Goal: Information Seeking & Learning: Learn about a topic

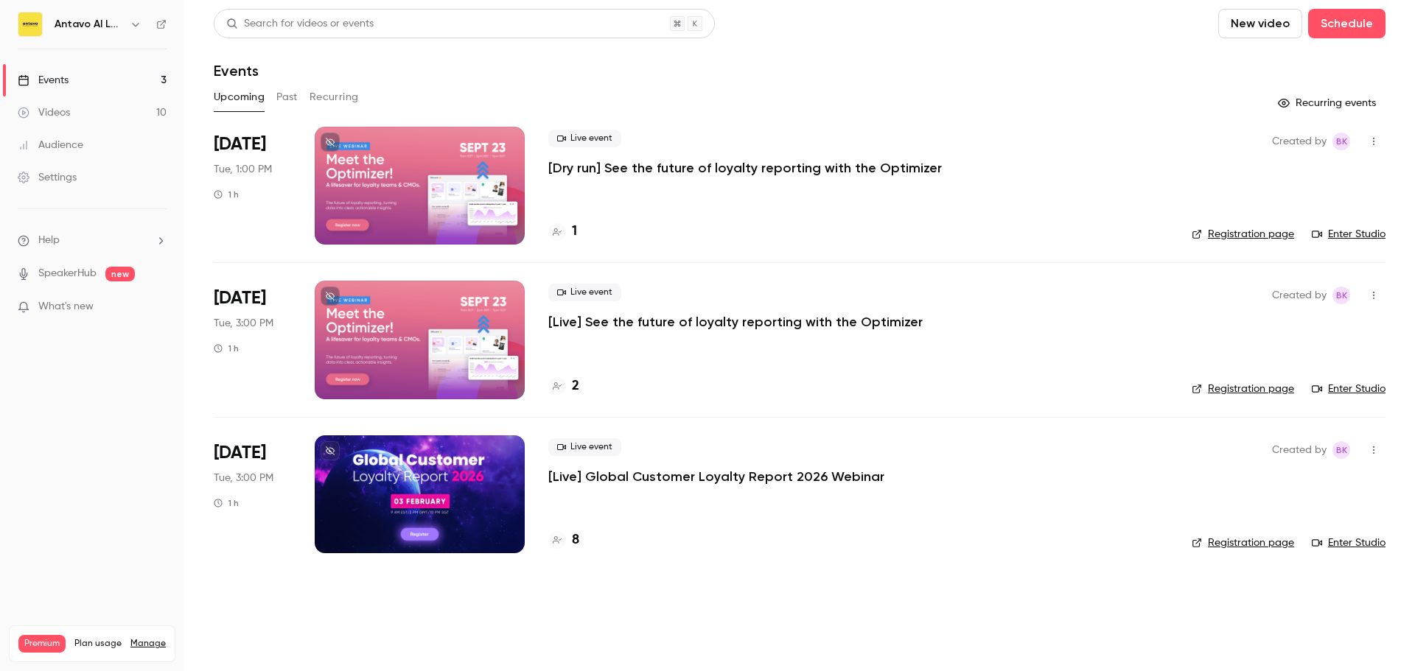
click at [657, 319] on p "[Live] See the future of loyalty reporting with the Optimizer" at bounding box center [735, 322] width 374 height 18
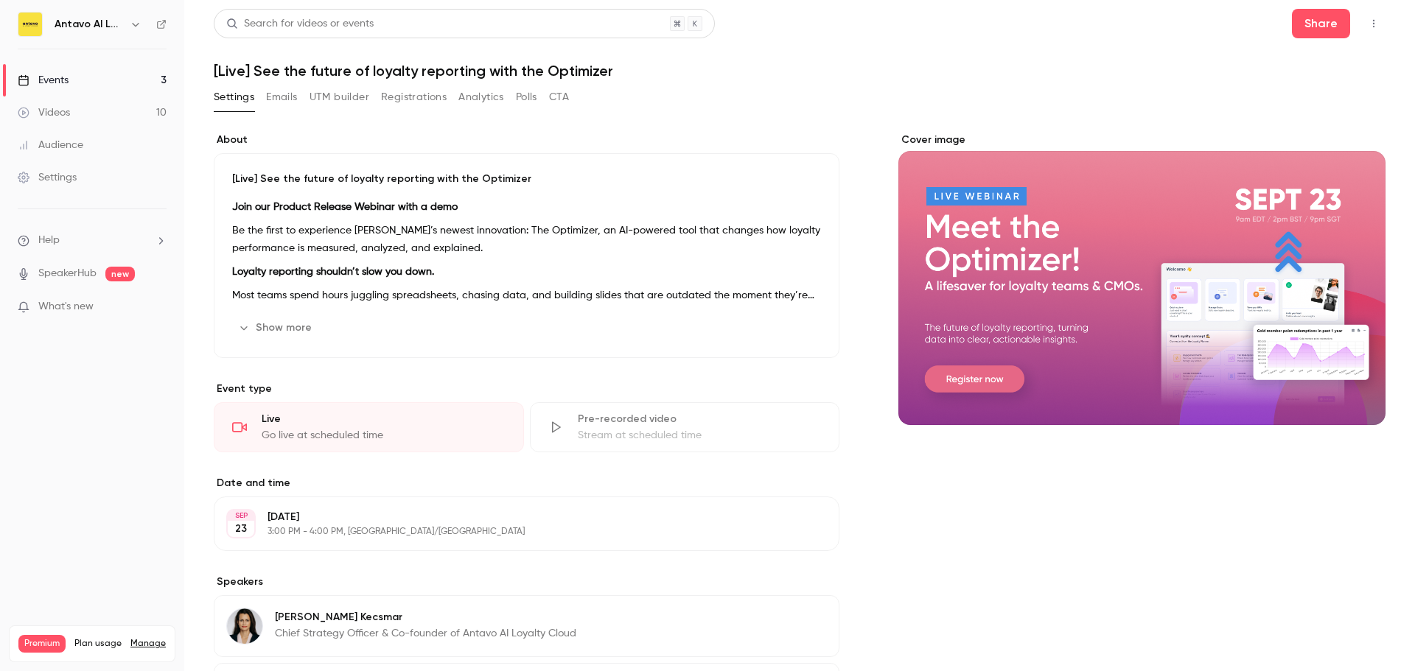
click at [417, 94] on button "Registrations" at bounding box center [414, 97] width 66 height 24
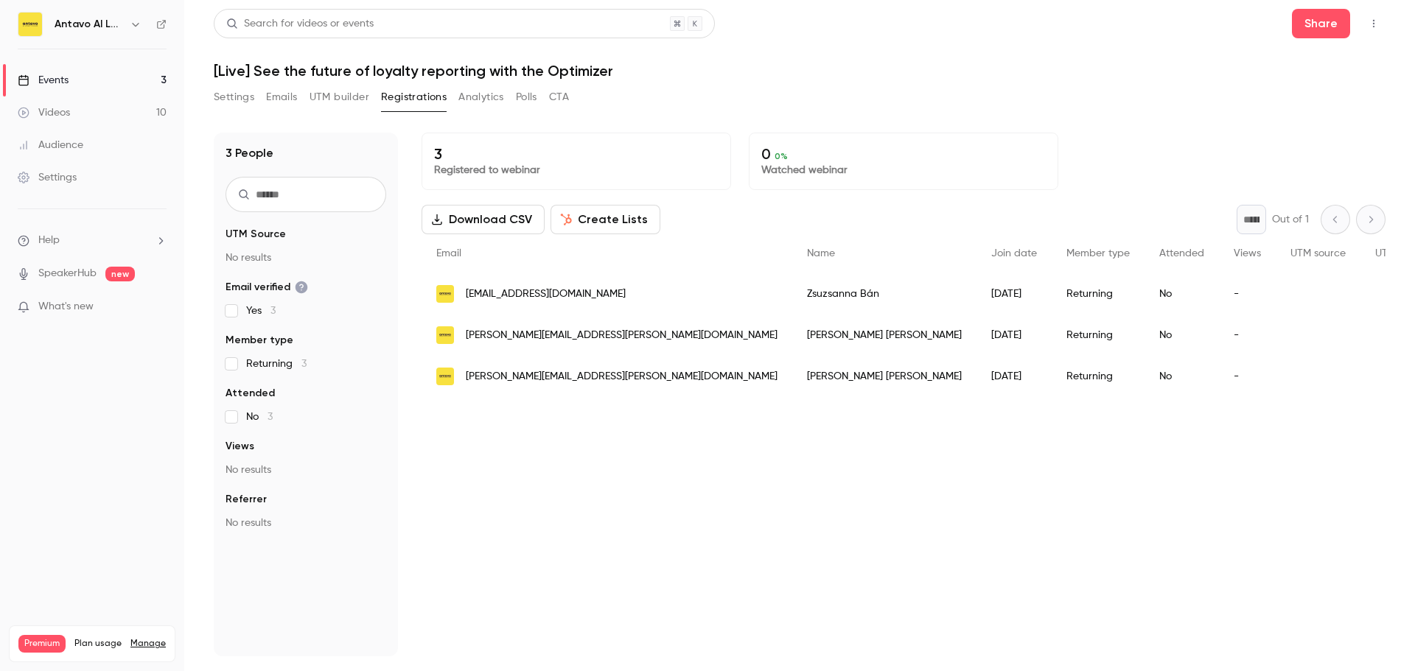
click at [88, 80] on link "Events 3" at bounding box center [92, 80] width 184 height 32
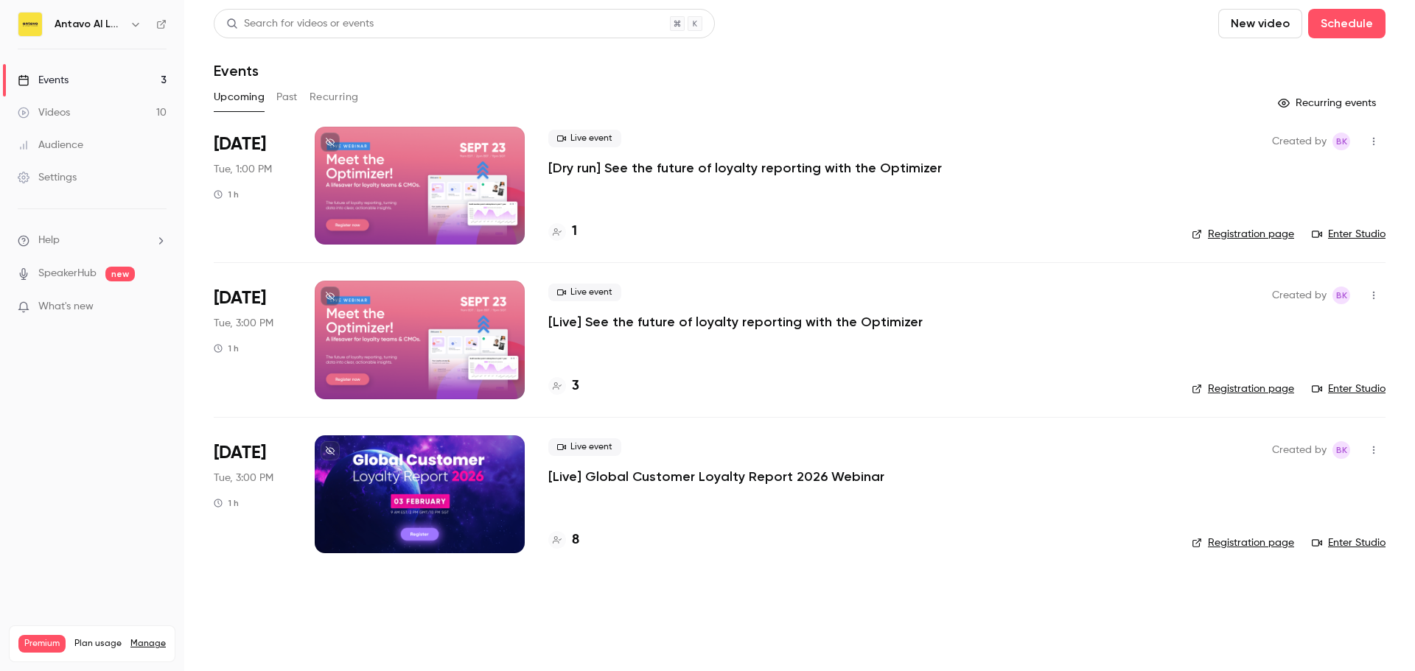
click at [862, 322] on p "[Live] See the future of loyalty reporting with the Optimizer" at bounding box center [735, 322] width 374 height 18
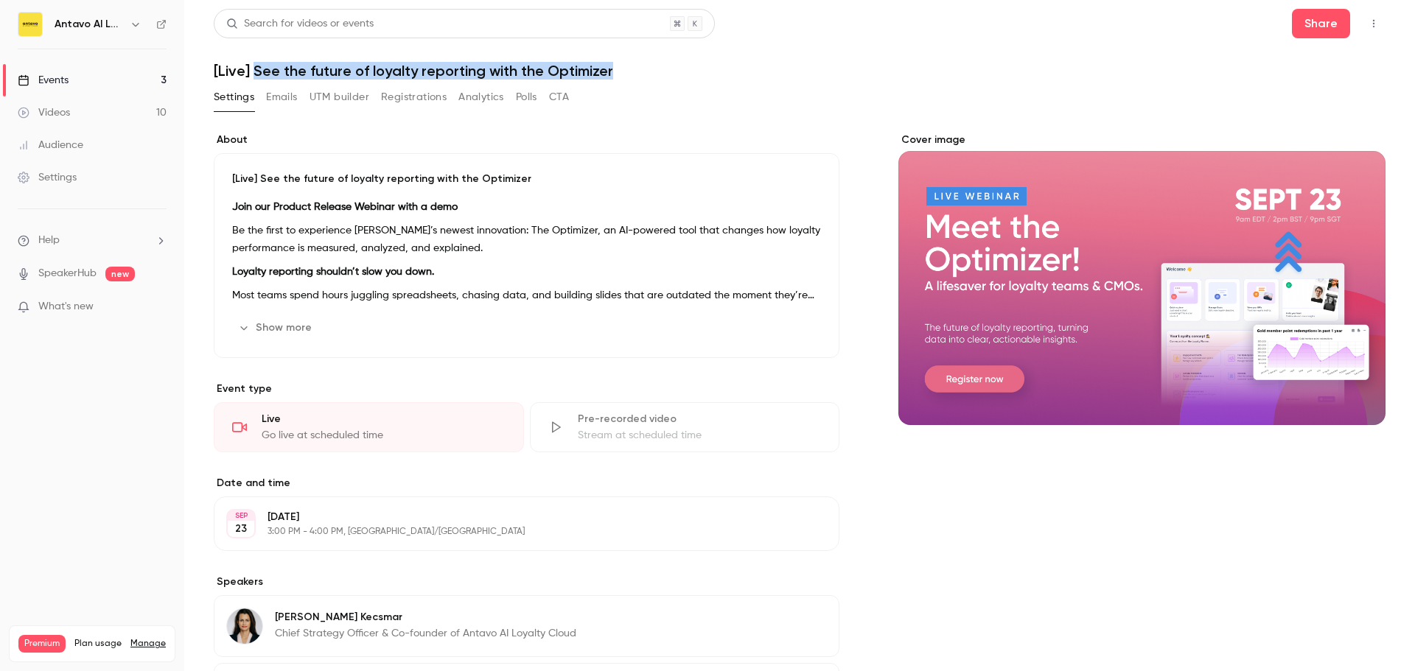
drag, startPoint x: 630, startPoint y: 69, endPoint x: 254, endPoint y: 70, distance: 376.6
click at [254, 70] on h1 "[Live] See the future of loyalty reporting with the Optimizer" at bounding box center [800, 71] width 1172 height 18
copy h1 "See the future of loyalty reporting with the Optimizer"
click at [52, 78] on div "Events" at bounding box center [43, 80] width 51 height 15
